Goal: Task Accomplishment & Management: Use online tool/utility

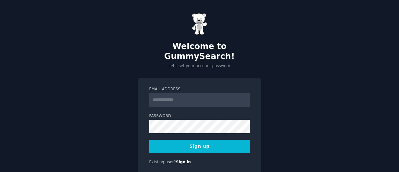
click at [199, 94] on input "Email Address" at bounding box center [199, 100] width 101 height 14
click at [217, 93] on input "Email Address" at bounding box center [199, 100] width 101 height 14
click at [217, 93] on input "**********" at bounding box center [199, 100] width 101 height 14
type input "**********"
click at [207, 140] on button "Sign up" at bounding box center [199, 146] width 101 height 13
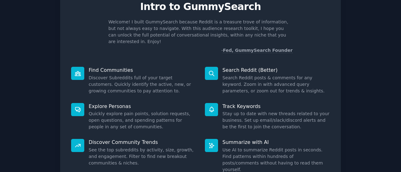
scroll to position [72, 0]
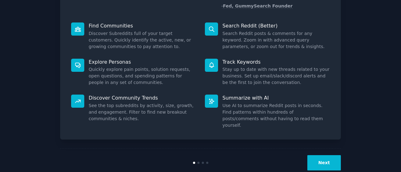
click at [324, 156] on button "Next" at bounding box center [323, 163] width 33 height 15
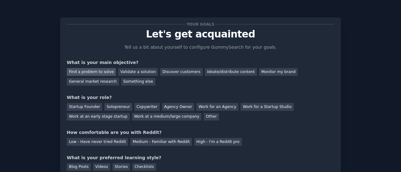
click at [98, 73] on div "Find a problem to solve" at bounding box center [91, 72] width 49 height 8
click at [260, 74] on div "Monitor my brand" at bounding box center [278, 72] width 38 height 8
click at [91, 73] on div "Find a problem to solve" at bounding box center [91, 72] width 49 height 8
click at [79, 108] on div "Startup Founder" at bounding box center [84, 107] width 35 height 8
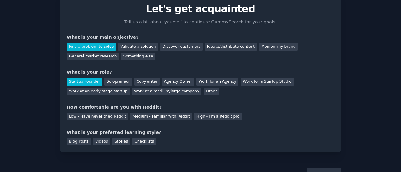
scroll to position [31, 0]
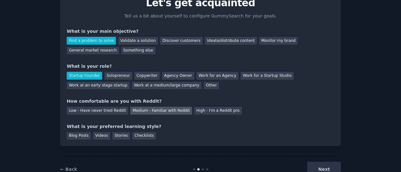
click at [147, 114] on div "Medium - Familiar with Reddit" at bounding box center [160, 111] width 61 height 8
click at [80, 138] on div "Blog Posts" at bounding box center [79, 136] width 24 height 8
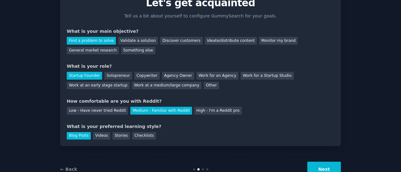
click at [335, 168] on button "Next" at bounding box center [323, 169] width 33 height 15
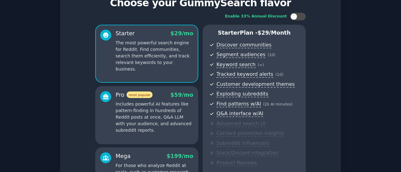
scroll to position [124, 0]
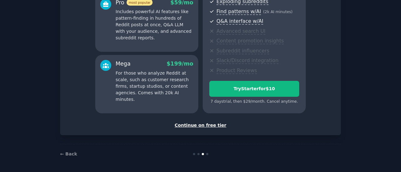
click at [209, 125] on div "Continue on free tier" at bounding box center [200, 125] width 267 height 7
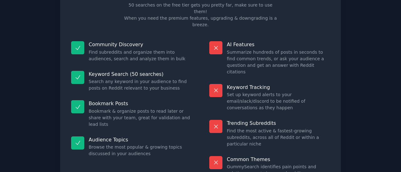
scroll to position [71, 0]
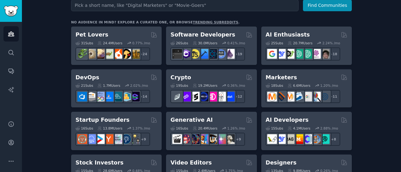
scroll to position [63, 0]
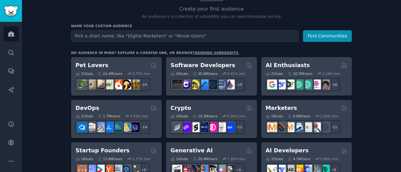
click at [294, 63] on h2 "AI Enthusiasts" at bounding box center [287, 66] width 44 height 8
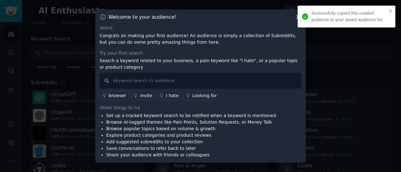
drag, startPoint x: 169, startPoint y: 48, endPoint x: 156, endPoint y: 70, distance: 25.5
click at [169, 48] on div "About Congrats on making your first audience! An audience is simply a collectio…" at bounding box center [201, 92] width 202 height 134
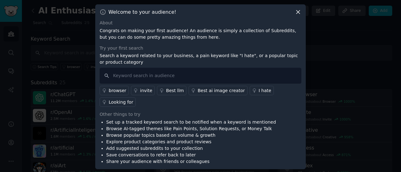
click at [195, 126] on li "Browse AI-tagged themes like Pain Points, Solution Requests, or Money Talk" at bounding box center [191, 129] width 170 height 7
click at [298, 14] on icon at bounding box center [297, 11] width 3 height 3
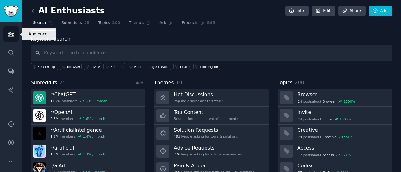
click at [5, 35] on link "Audiences" at bounding box center [10, 33] width 15 height 15
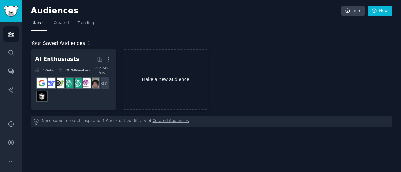
click at [183, 80] on link "Make a new audience" at bounding box center [165, 79] width 85 height 60
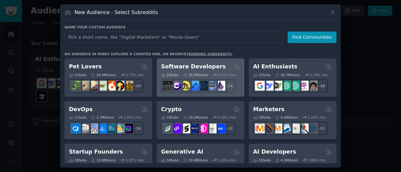
click at [203, 69] on h2 "Software Developers" at bounding box center [193, 67] width 64 height 8
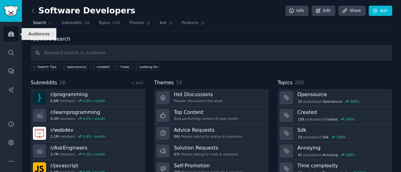
click at [12, 33] on icon "Sidebar" at bounding box center [11, 34] width 7 height 7
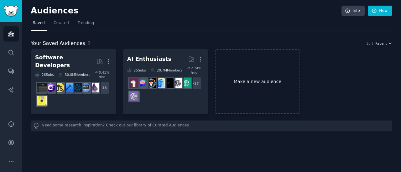
click at [255, 75] on link "Make a new audience" at bounding box center [257, 81] width 85 height 65
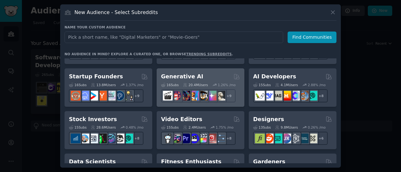
scroll to position [63, 0]
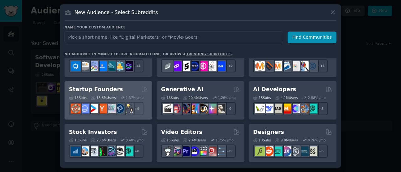
click at [100, 87] on h2 "Startup Founders" at bounding box center [96, 90] width 54 height 8
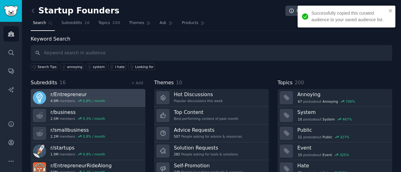
click at [87, 93] on h3 "r/ Entrepreneur" at bounding box center [77, 94] width 55 height 7
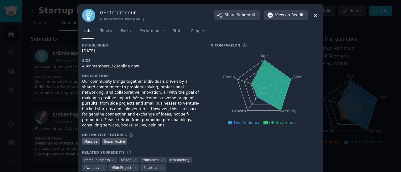
click at [313, 16] on icon at bounding box center [315, 15] width 7 height 7
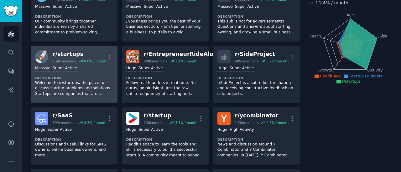
scroll to position [94, 0]
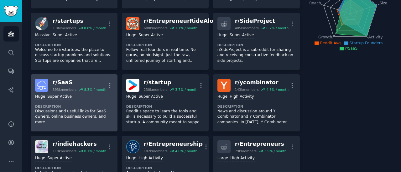
click at [83, 84] on div "r/ SaaS" at bounding box center [80, 83] width 54 height 8
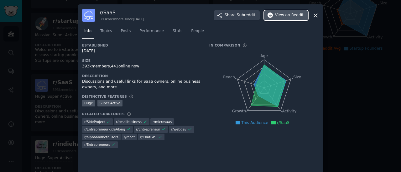
click at [292, 15] on span "on Reddit" at bounding box center [294, 16] width 18 height 6
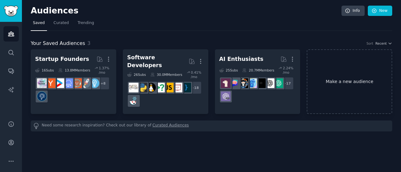
click at [348, 75] on link "Make a new audience" at bounding box center [348, 81] width 85 height 65
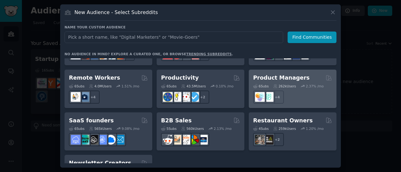
scroll to position [457, 0]
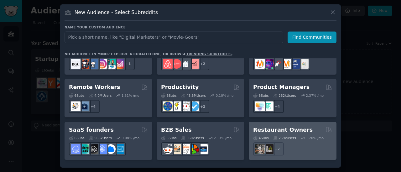
click at [294, 134] on div "4 Sub s 259k Users 1.20 % /mo r/restaurantowners + 2" at bounding box center [292, 145] width 79 height 22
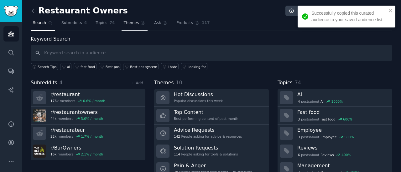
click at [122, 26] on link "Themes" at bounding box center [134, 24] width 26 height 13
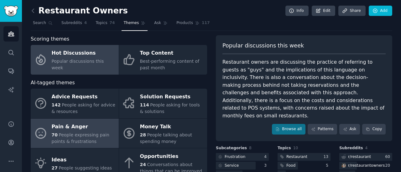
click at [92, 123] on div "Pain & Anger" at bounding box center [84, 127] width 64 height 10
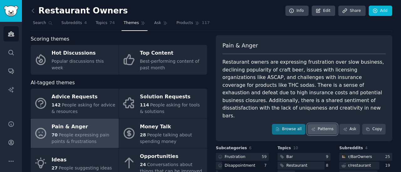
click at [315, 127] on icon at bounding box center [313, 129] width 4 height 4
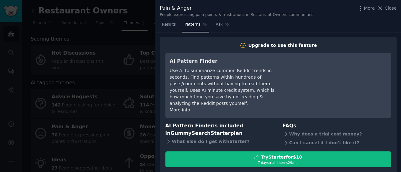
scroll to position [8, 0]
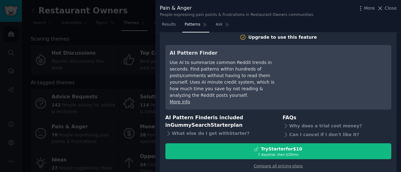
click at [200, 82] on div "Use AI to summarize common Reddit trends in seconds. Find patterns within hundr…" at bounding box center [227, 78] width 114 height 39
click at [231, 77] on div "Use AI to summarize common Reddit trends in seconds. Find patterns within hundr…" at bounding box center [227, 78] width 114 height 39
click at [162, 19] on div "Pain & Anger People expressing pain points & frustrations in Restaurant Owners …" at bounding box center [277, 10] width 245 height 20
click at [166, 26] on span "Results" at bounding box center [169, 25] width 14 height 6
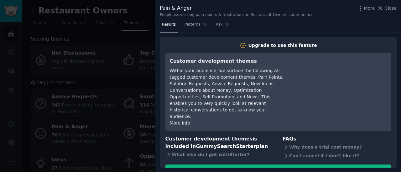
click at [255, 82] on div "Within your audience, we surface the following AI-tagged customer development t…" at bounding box center [227, 94] width 114 height 53
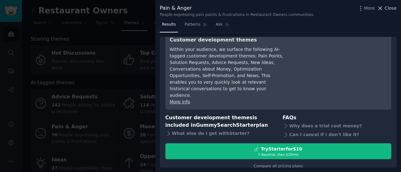
click at [386, 10] on span "Close" at bounding box center [390, 8] width 12 height 7
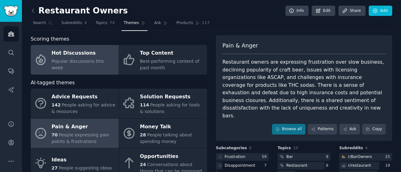
click at [81, 57] on div "Hot Discussions" at bounding box center [84, 54] width 64 height 10
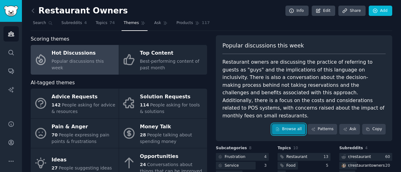
click at [295, 124] on link "Browse all" at bounding box center [288, 129] width 33 height 11
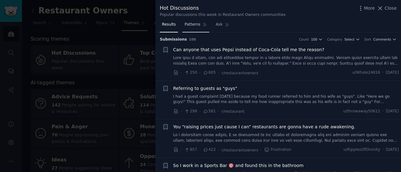
click at [187, 27] on span "Patterns" at bounding box center [192, 25] width 16 height 6
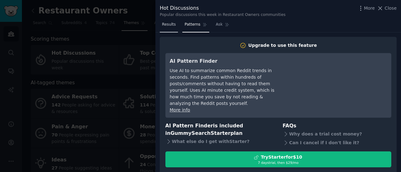
click at [174, 28] on link "Results" at bounding box center [169, 26] width 18 height 13
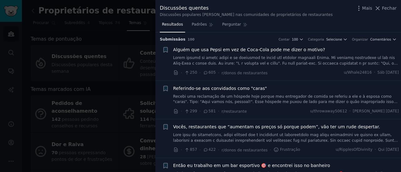
click at [338, 13] on div "Discussões quentes Discussões populares [PERSON_NAME] nas comunidades de propri…" at bounding box center [278, 10] width 237 height 13
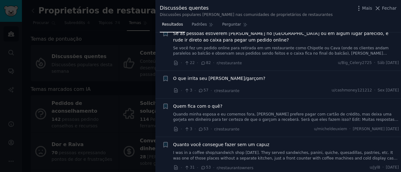
scroll to position [219, 0]
